Goal: Information Seeking & Learning: Find specific fact

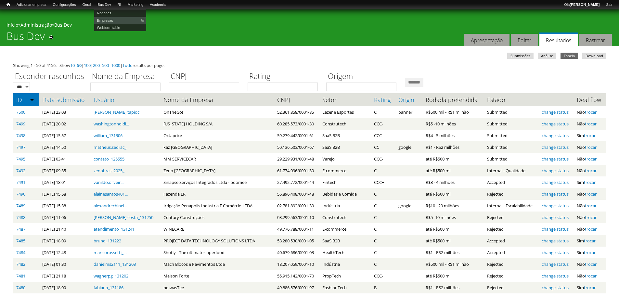
click at [109, 12] on link "Rodadas" at bounding box center [120, 12] width 52 height 7
click at [113, 26] on link "Webform table" at bounding box center [120, 27] width 52 height 7
click at [120, 85] on input "Nome da Empresa" at bounding box center [125, 87] width 70 height 8
click at [105, 87] on input "Nome da Empresa" at bounding box center [125, 87] width 70 height 8
type input "****"
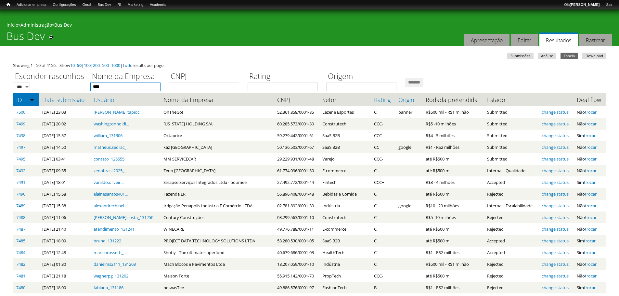
click at [405, 78] on input "*******" at bounding box center [414, 82] width 19 height 9
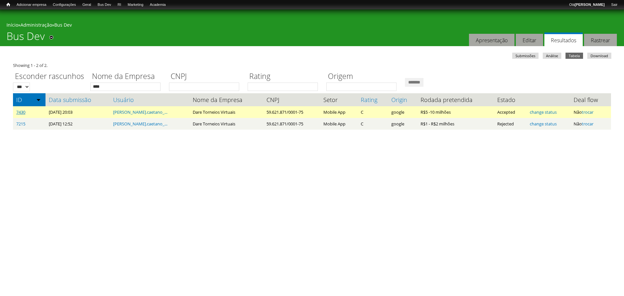
click at [22, 111] on link "7430" at bounding box center [20, 112] width 9 height 6
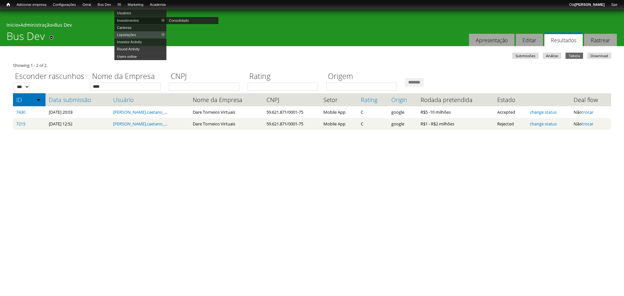
click at [128, 19] on link "Investimentos" at bounding box center [140, 20] width 52 height 7
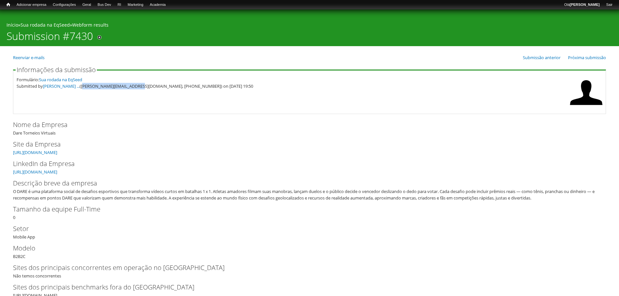
drag, startPoint x: 83, startPoint y: 86, endPoint x: 136, endPoint y: 98, distance: 54.2
click at [136, 98] on fieldset "Informações da submissão Formulário: Sua rodada na EqSeed Submitted by [PERSON_…" at bounding box center [309, 90] width 593 height 47
copy div "[PERSON_NAME][EMAIL_ADDRESS][DOMAIN_NAME]"
